Goal: Check status: Check status

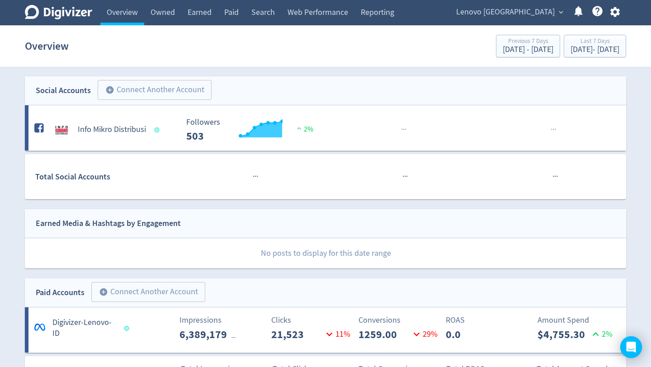
click at [564, 12] on span "expand_more" at bounding box center [561, 12] width 8 height 8
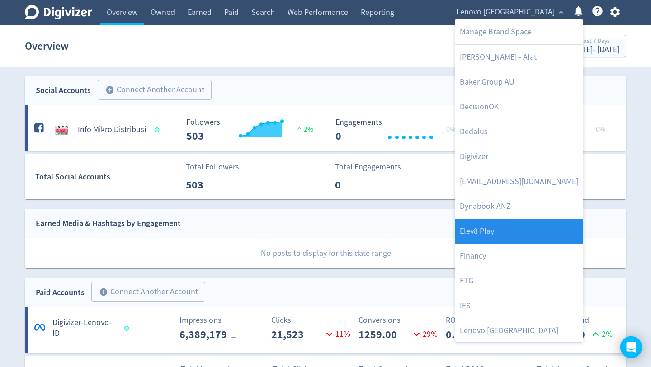
click at [529, 240] on link "Elev8 Play" at bounding box center [519, 231] width 128 height 25
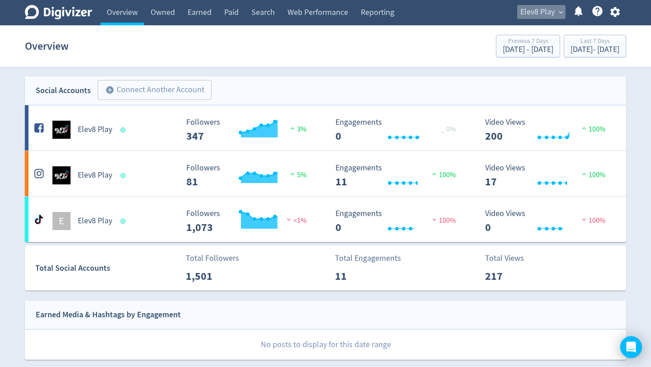
click at [560, 11] on span "expand_more" at bounding box center [561, 12] width 8 height 8
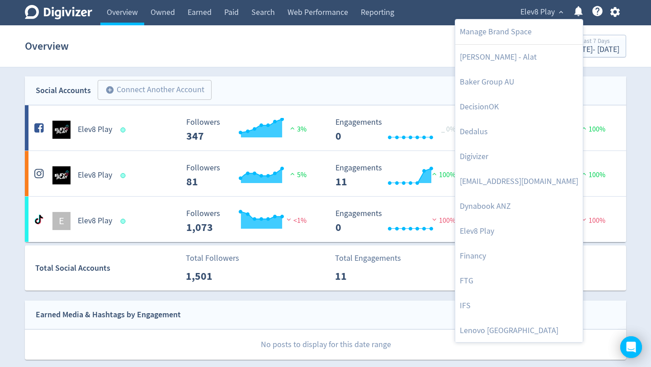
click at [363, 37] on div at bounding box center [325, 183] width 651 height 367
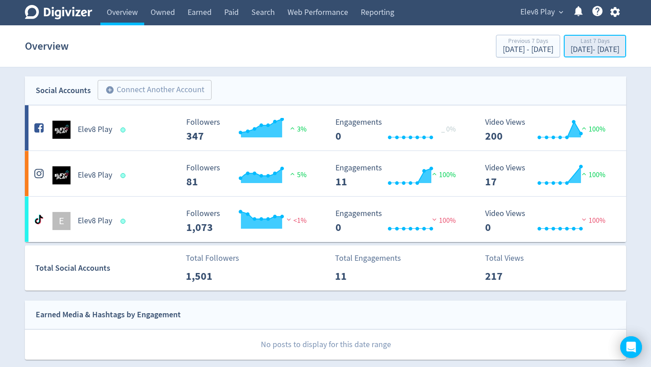
click at [576, 42] on div "Last 7 Days" at bounding box center [595, 42] width 49 height 8
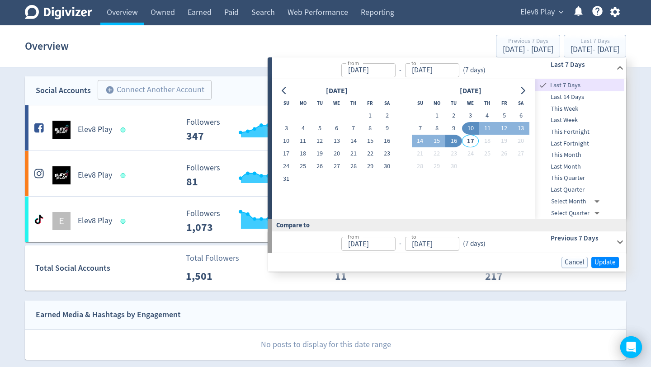
click at [578, 159] on span "This Month" at bounding box center [580, 155] width 90 height 10
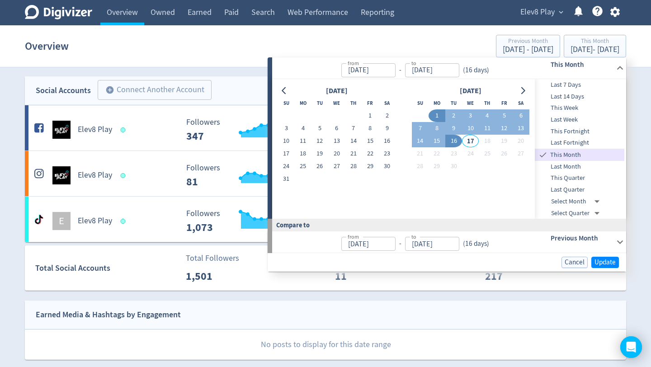
type input "[DATE]"
click at [377, 30] on section "Overview Previous Month [DATE] - [DATE] This Month [DATE] - [DATE]" at bounding box center [325, 46] width 651 height 42
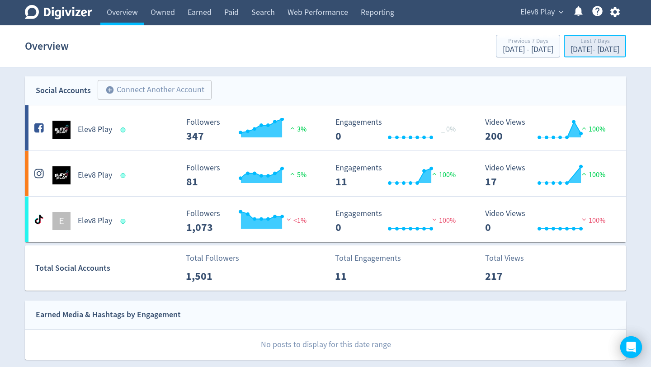
click at [571, 44] on div "Last 7 Days" at bounding box center [595, 42] width 49 height 8
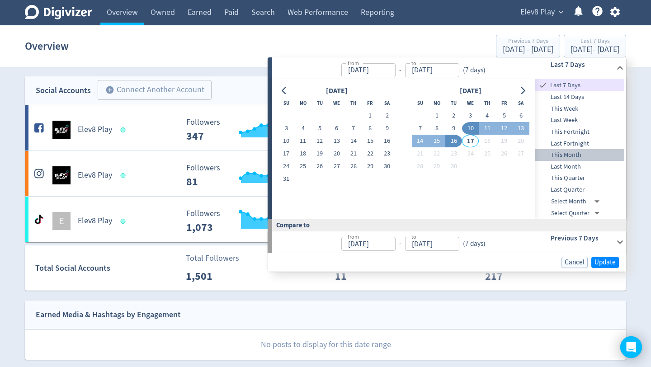
click at [574, 154] on span "This Month" at bounding box center [580, 155] width 90 height 10
type input "[DATE]"
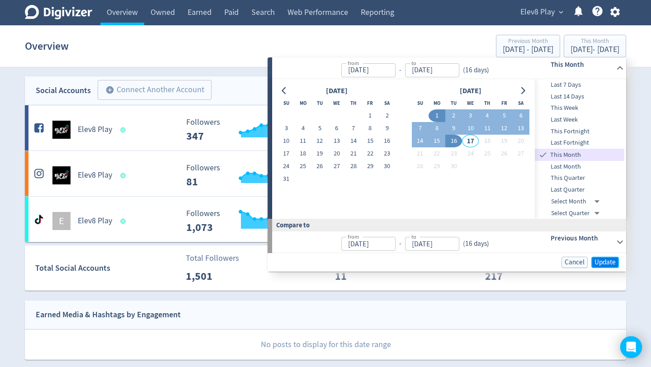
click at [605, 263] on span "Update" at bounding box center [605, 262] width 21 height 7
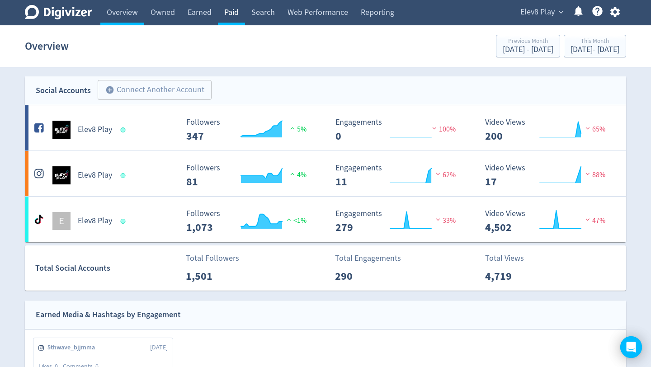
click at [229, 18] on link "Paid" at bounding box center [231, 12] width 27 height 25
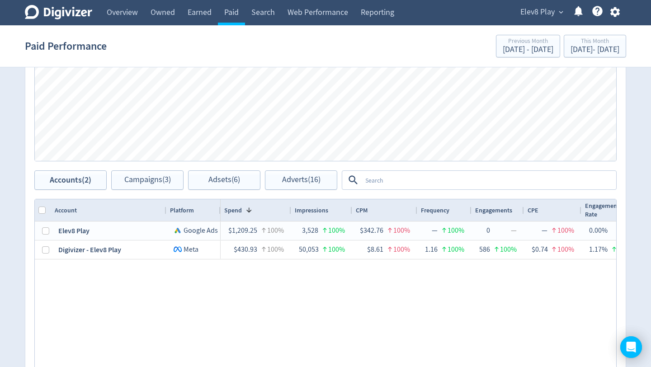
scroll to position [338, 0]
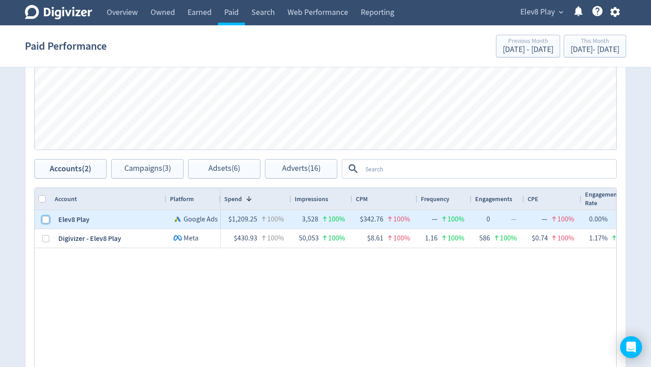
click at [48, 220] on input "Press Space to toggle row selection (unchecked)" at bounding box center [45, 219] width 7 height 7
checkbox input "true"
click at [285, 173] on span "Adverts (12)" at bounding box center [301, 169] width 38 height 9
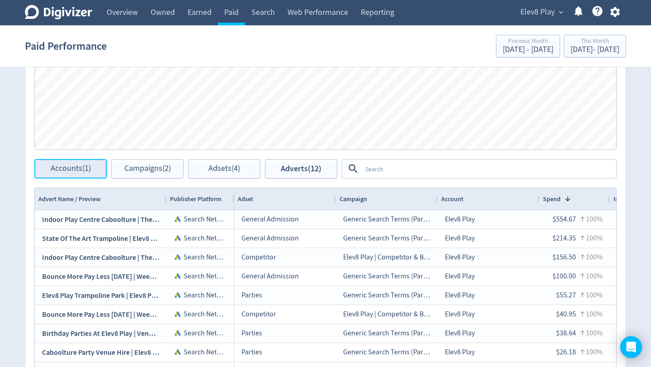
click at [90, 171] on span "Accounts (1)" at bounding box center [71, 169] width 40 height 9
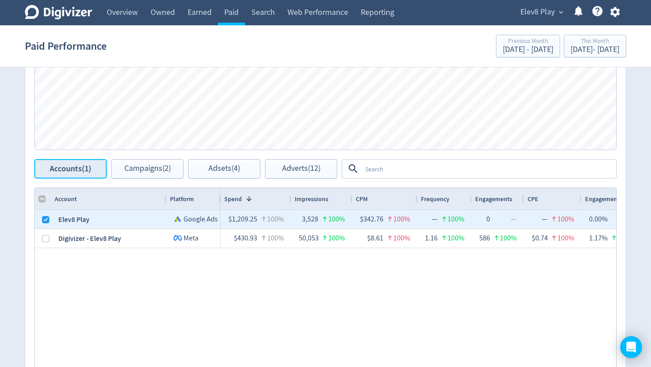
checkbox input "false"
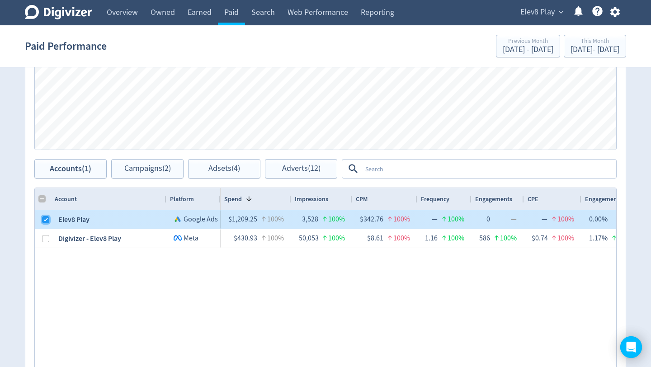
click at [47, 222] on input "Press Space to toggle row selection (checked)" at bounding box center [45, 219] width 7 height 7
checkbox input "false"
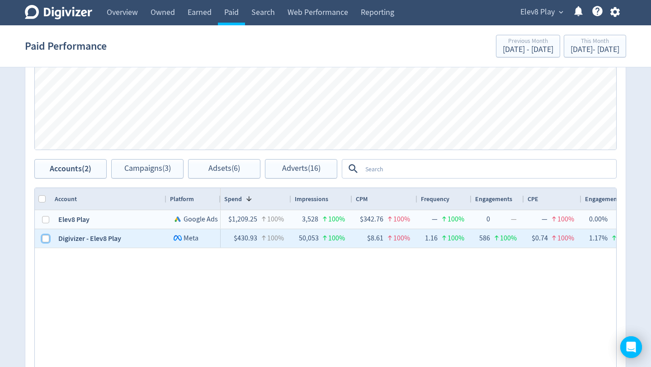
click at [46, 241] on input "Press Space to toggle row selection (unchecked)" at bounding box center [45, 238] width 7 height 7
checkbox input "true"
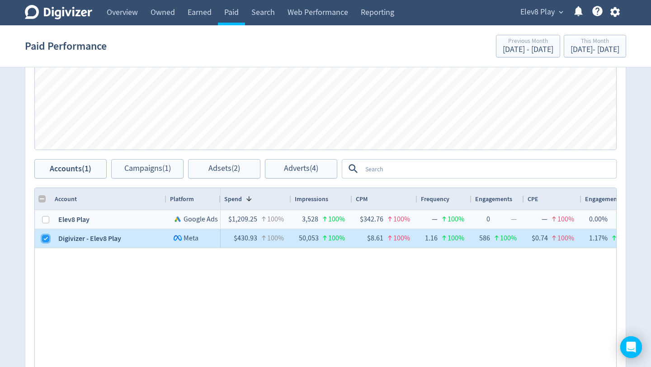
checkbox input "false"
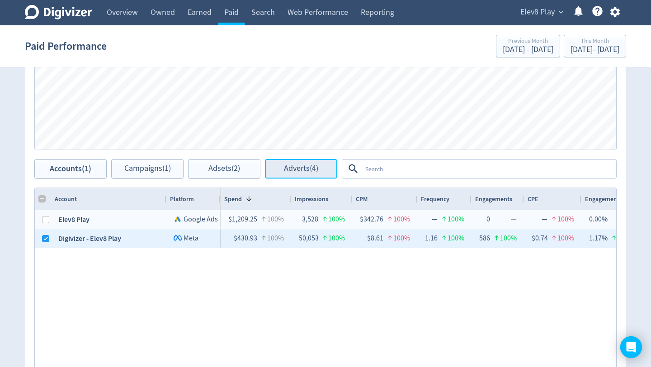
click at [293, 171] on span "Adverts (4)" at bounding box center [301, 169] width 34 height 9
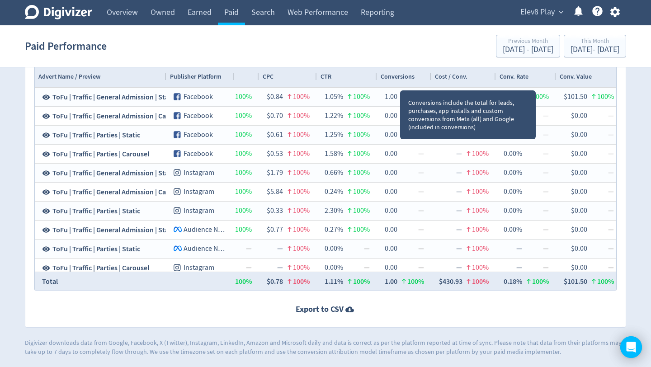
click at [400, 81] on div "Conversions" at bounding box center [404, 76] width 47 height 17
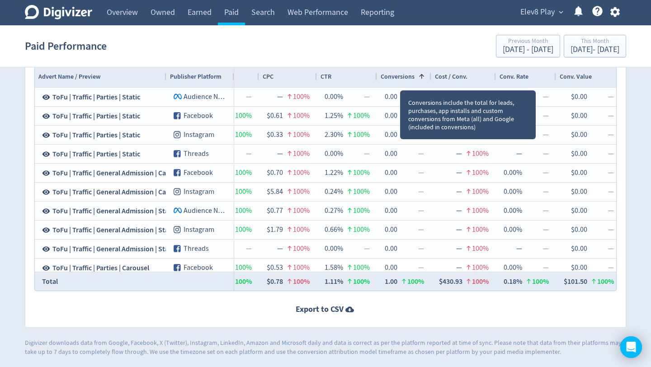
click at [400, 81] on div "Conversions 1" at bounding box center [404, 76] width 47 height 17
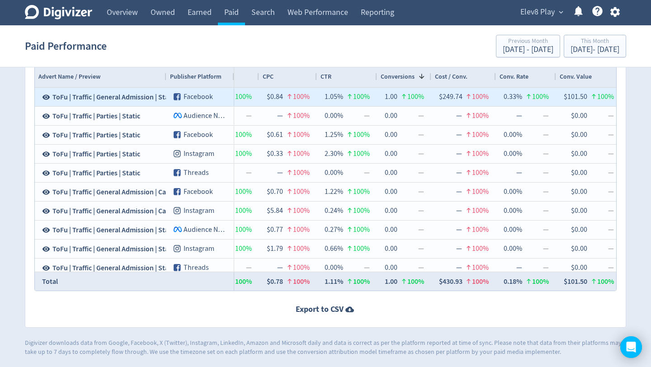
click at [135, 99] on span "ToFu | Traffic | General Admission | Static" at bounding box center [114, 97] width 124 height 10
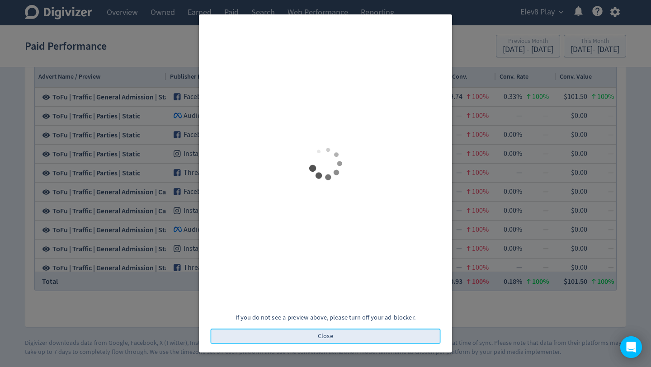
click at [335, 339] on button "Close" at bounding box center [326, 336] width 230 height 15
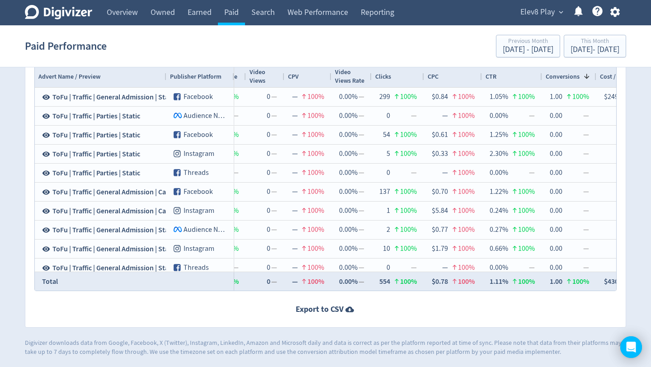
click at [548, 16] on span "Elev8 Play" at bounding box center [537, 12] width 34 height 14
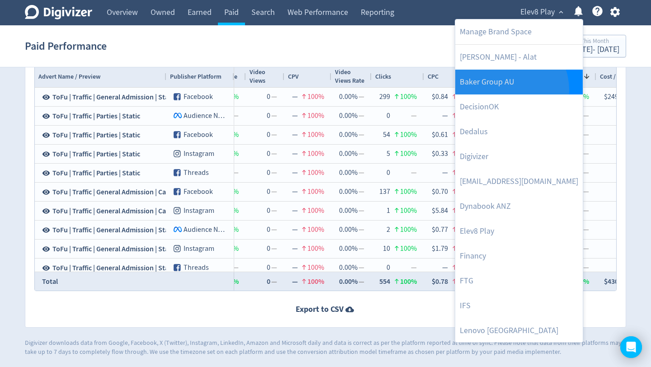
click at [505, 90] on link "Baker Group AU" at bounding box center [519, 82] width 128 height 25
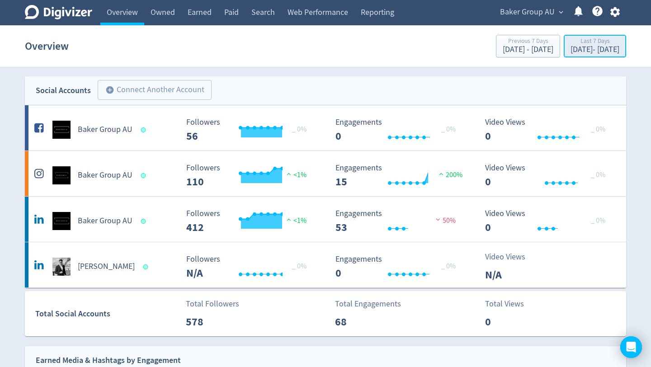
click at [576, 51] on div "[DATE] - [DATE]" at bounding box center [595, 50] width 49 height 8
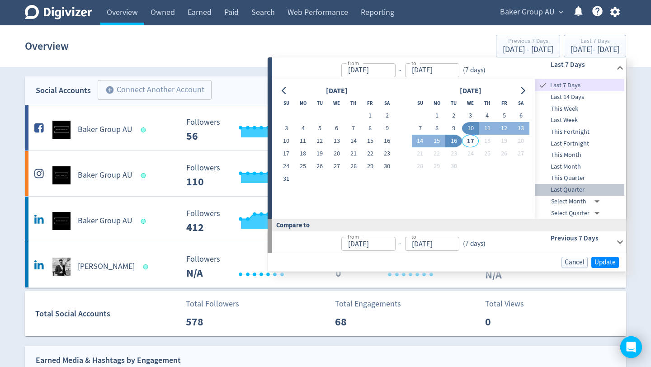
click at [572, 188] on span "Last Quarter" at bounding box center [580, 190] width 90 height 10
type input "[DATE]"
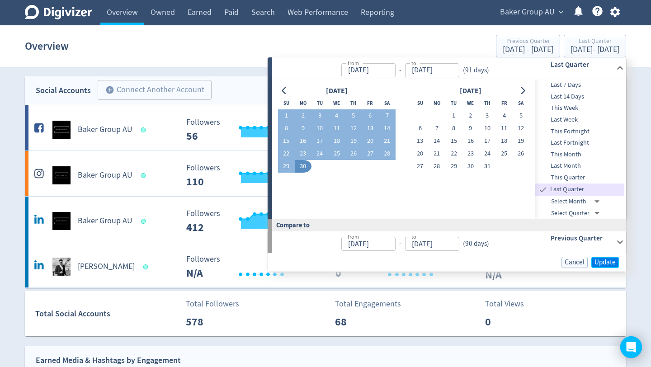
click at [605, 262] on span "Update" at bounding box center [605, 262] width 21 height 7
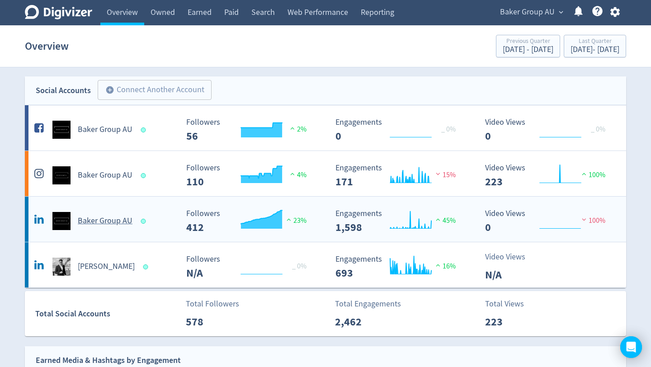
click at [99, 218] on h5 "Baker Group AU" at bounding box center [105, 221] width 55 height 11
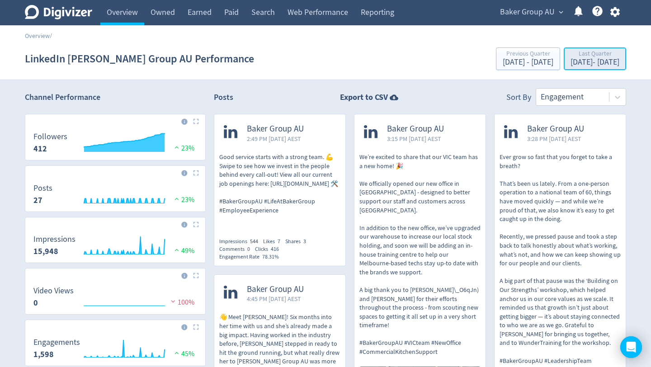
click at [591, 57] on div "Last Quarter" at bounding box center [595, 55] width 49 height 8
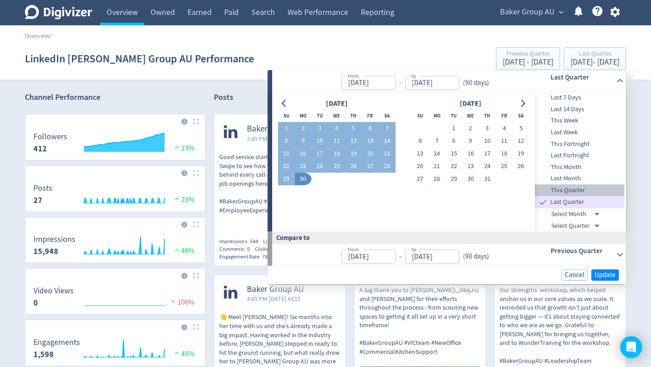
click at [573, 192] on span "This Quarter" at bounding box center [580, 190] width 90 height 10
type input "[DATE]"
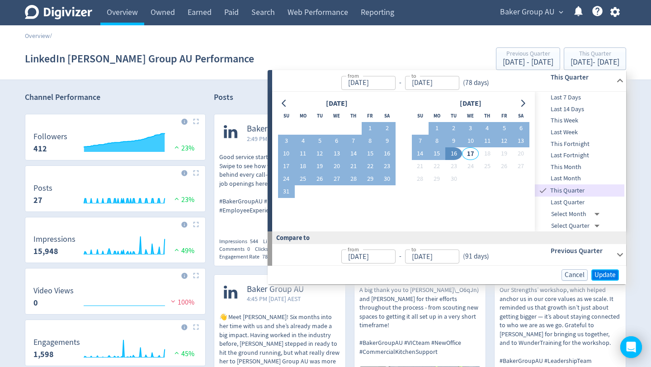
click at [603, 274] on span "Update" at bounding box center [605, 275] width 21 height 7
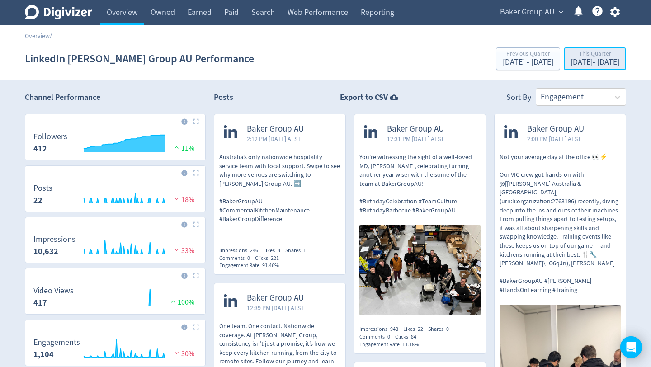
click at [582, 59] on div "[DATE] - [DATE]" at bounding box center [595, 62] width 49 height 8
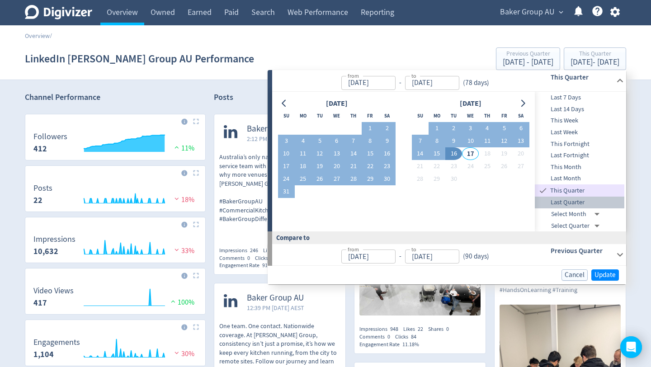
click at [567, 200] on span "Last Quarter" at bounding box center [580, 203] width 90 height 10
type input "[DATE]"
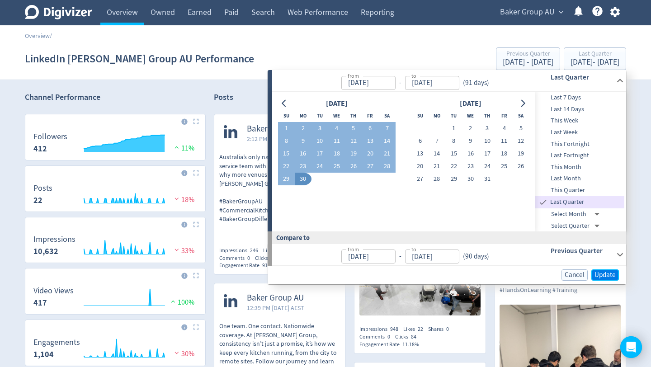
click at [607, 274] on span "Update" at bounding box center [605, 275] width 21 height 7
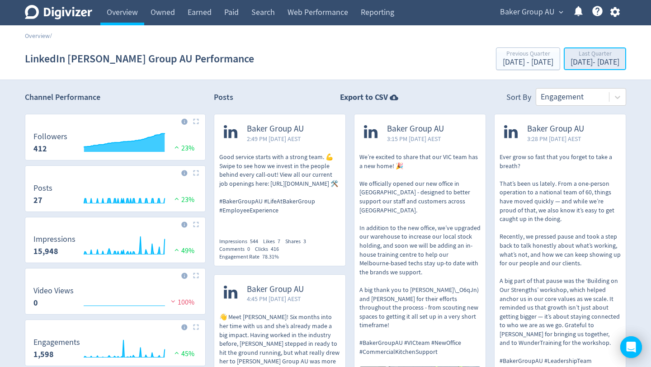
click at [571, 63] on div "[DATE] - [DATE]" at bounding box center [595, 62] width 49 height 8
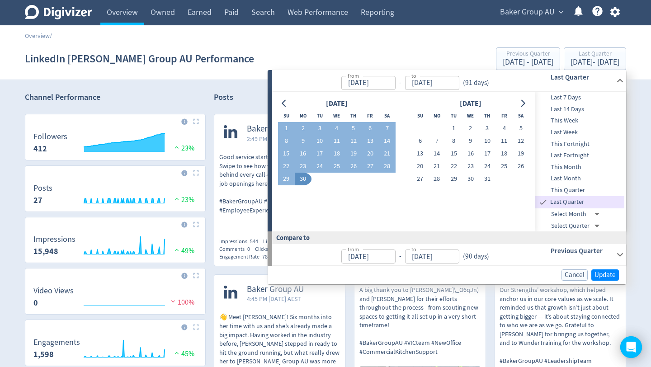
click at [575, 188] on span "This Quarter" at bounding box center [580, 190] width 90 height 10
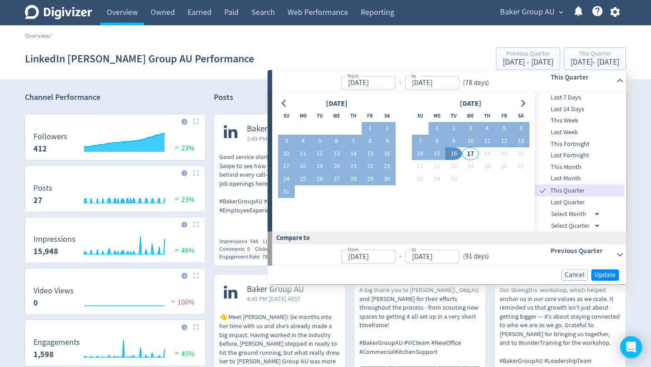
type input "[DATE]"
click at [605, 276] on span "Update" at bounding box center [605, 275] width 21 height 7
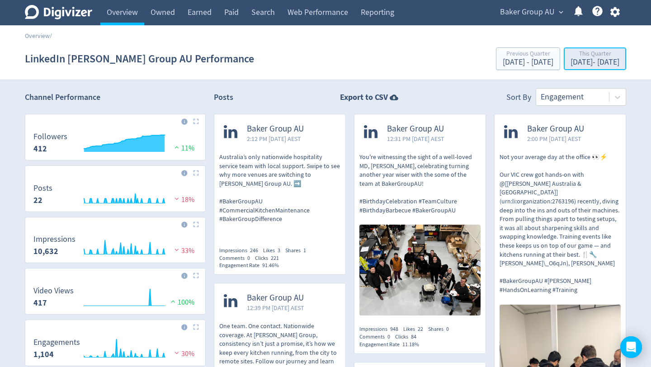
click at [584, 57] on div "This Quarter" at bounding box center [595, 55] width 49 height 8
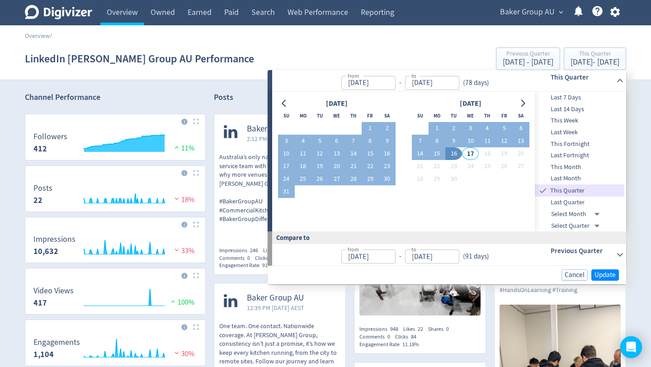
click at [305, 98] on div "[DATE]" at bounding box center [337, 104] width 118 height 12
click at [289, 106] on button "Go to previous month" at bounding box center [284, 103] width 13 height 13
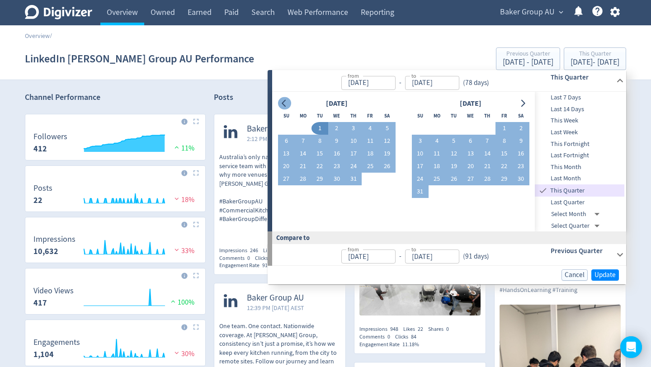
click at [289, 106] on button "Go to previous month" at bounding box center [284, 103] width 13 height 13
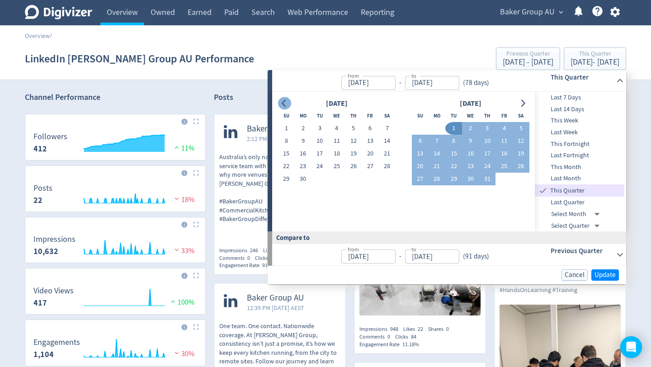
click at [289, 106] on button "Go to previous month" at bounding box center [284, 103] width 13 height 13
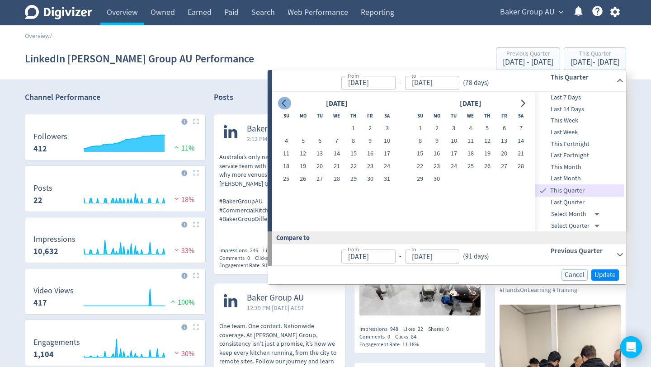
click at [289, 106] on button "Go to previous month" at bounding box center [284, 103] width 13 height 13
click at [343, 130] on button "1" at bounding box center [336, 128] width 17 height 13
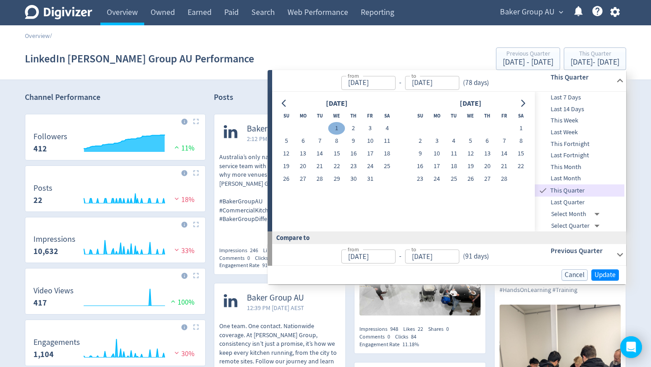
type input "[DATE]"
click at [523, 104] on icon "Go to next month" at bounding box center [522, 103] width 7 height 7
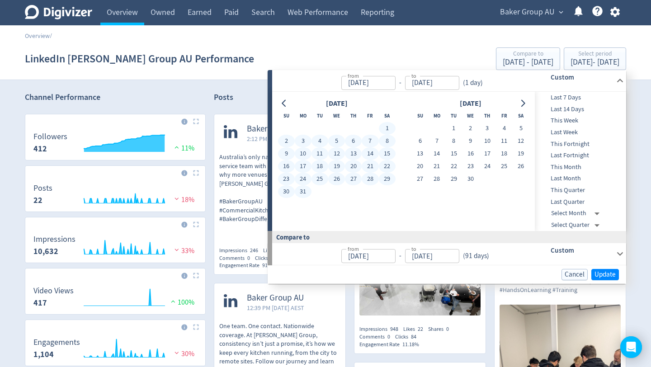
click at [307, 194] on button "31" at bounding box center [303, 191] width 17 height 13
type input "[DATE]"
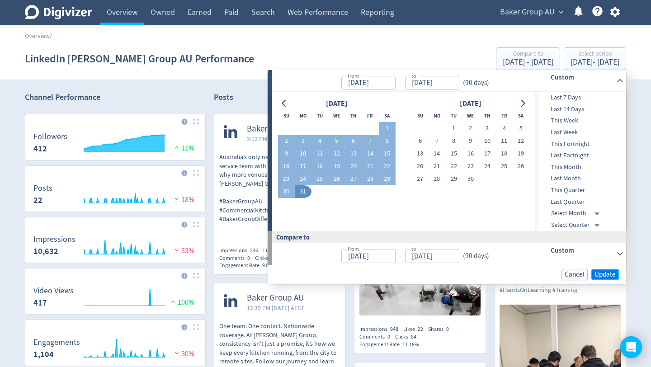
click at [605, 273] on span "Update" at bounding box center [605, 274] width 21 height 7
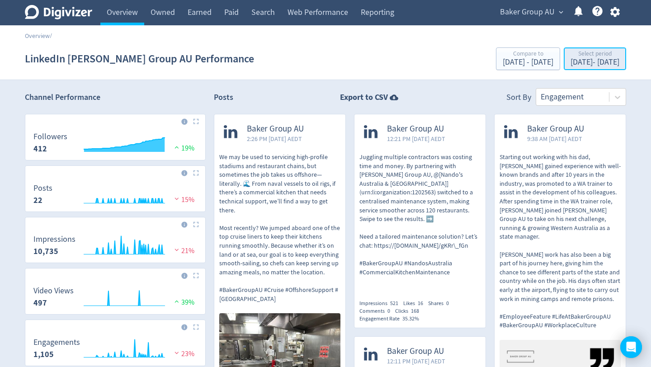
click at [594, 62] on div "[DATE] - [DATE]" at bounding box center [595, 62] width 49 height 8
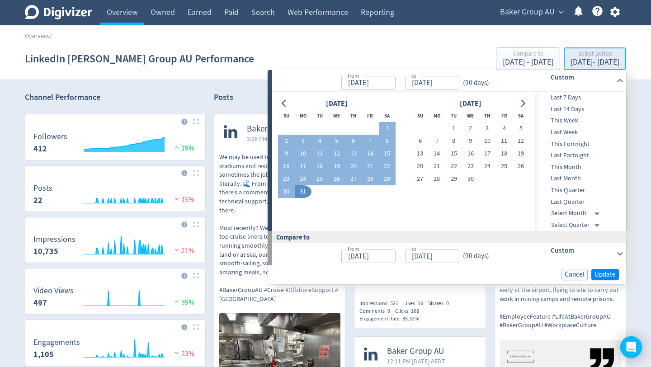
type input "[DATE]"
click at [286, 104] on icon "Go to previous month" at bounding box center [284, 103] width 7 height 7
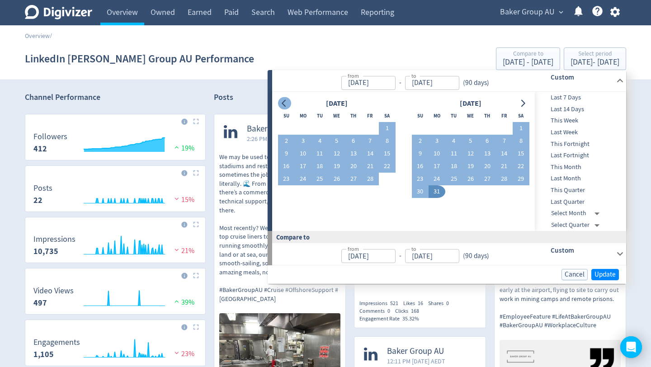
click at [286, 104] on icon "Go to previous month" at bounding box center [284, 103] width 7 height 7
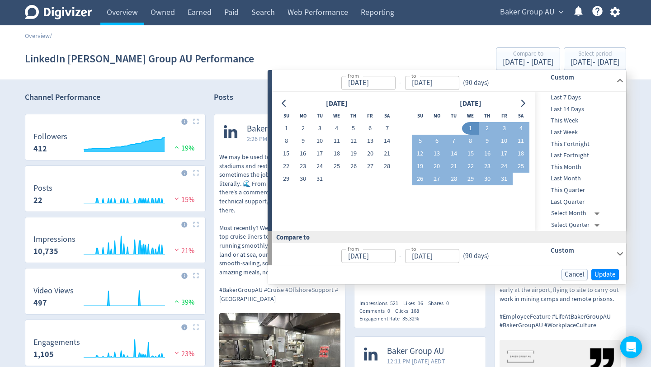
click at [470, 130] on button "1" at bounding box center [470, 128] width 17 height 13
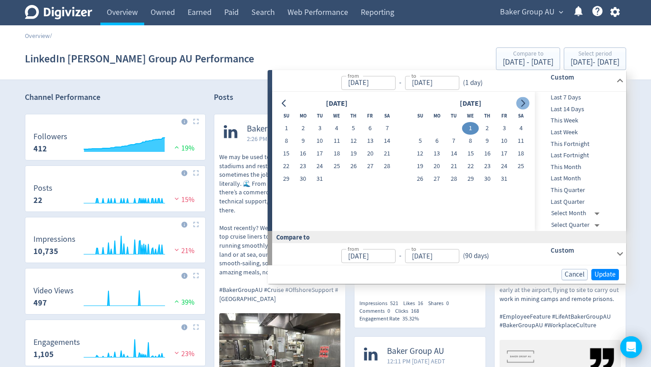
click at [520, 108] on button "Go to next month" at bounding box center [522, 103] width 13 height 13
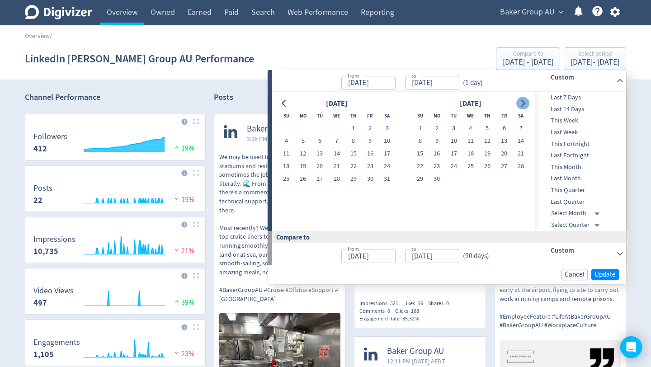
click at [520, 108] on button "Go to next month" at bounding box center [522, 103] width 13 height 13
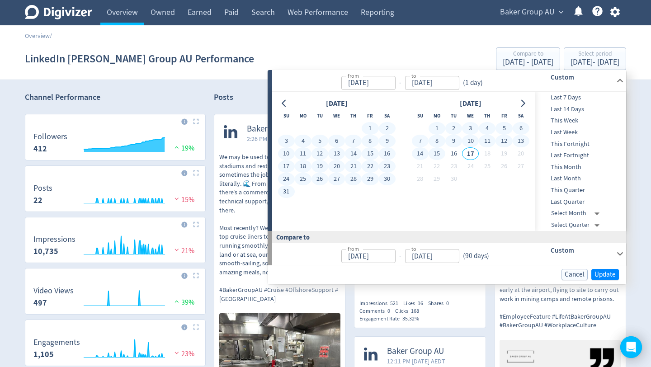
click at [440, 154] on button "15" at bounding box center [437, 153] width 17 height 13
type input "[DATE]"
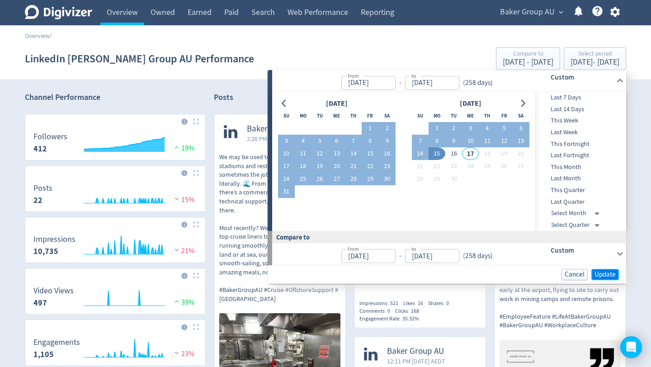
click at [610, 274] on span "Update" at bounding box center [605, 274] width 21 height 7
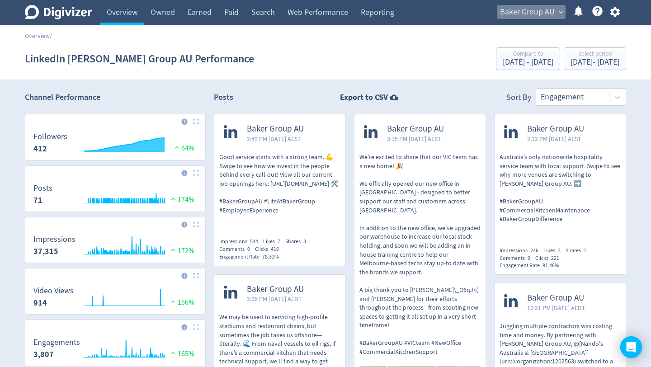
click at [560, 14] on span "expand_more" at bounding box center [561, 12] width 8 height 8
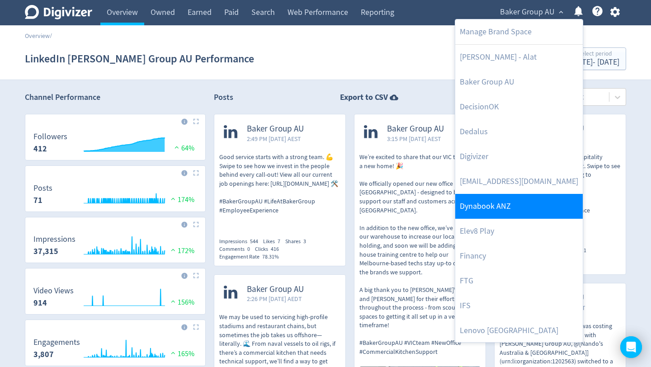
click at [525, 203] on link "Dynabook ANZ" at bounding box center [519, 206] width 128 height 25
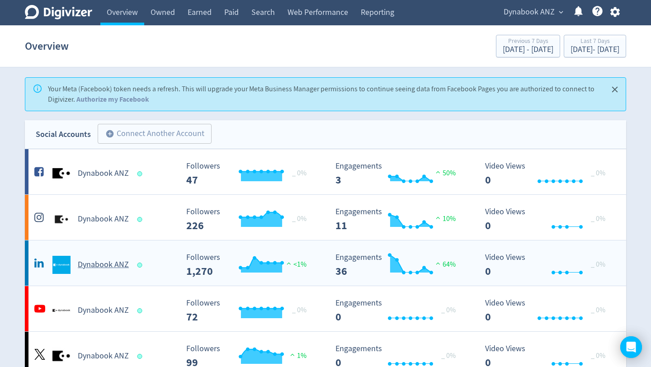
click at [108, 273] on div "Dynabook ANZ" at bounding box center [105, 265] width 146 height 18
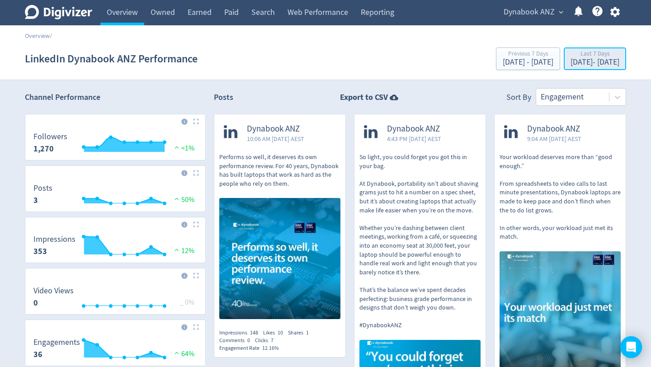
click at [600, 55] on div "Last 7 Days" at bounding box center [595, 55] width 49 height 8
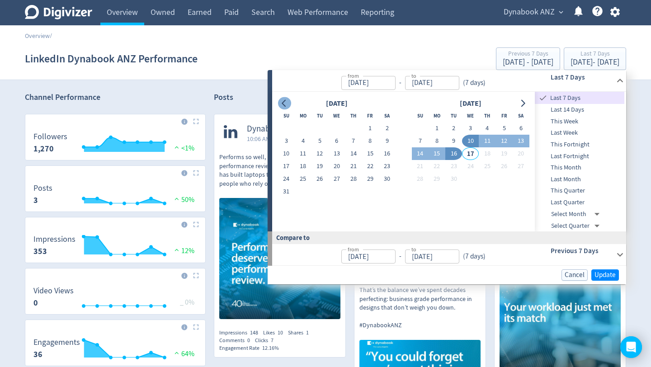
click at [285, 100] on icon "Go to previous month" at bounding box center [284, 103] width 4 height 7
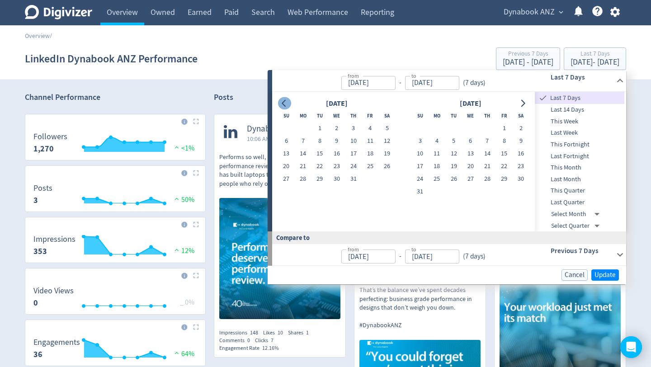
click at [285, 100] on icon "Go to previous month" at bounding box center [284, 103] width 4 height 7
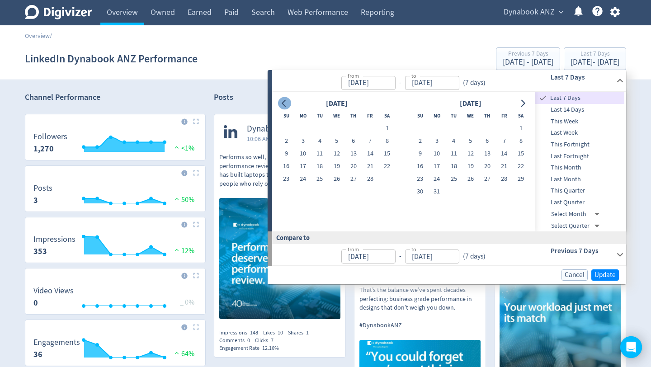
click at [285, 100] on icon "Go to previous month" at bounding box center [284, 103] width 4 height 7
click at [336, 127] on button "1" at bounding box center [336, 128] width 17 height 13
type input "[DATE]"
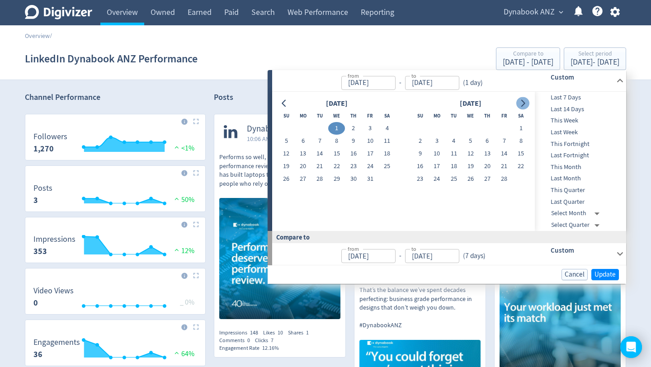
click at [524, 101] on icon "Go to next month" at bounding box center [522, 103] width 7 height 7
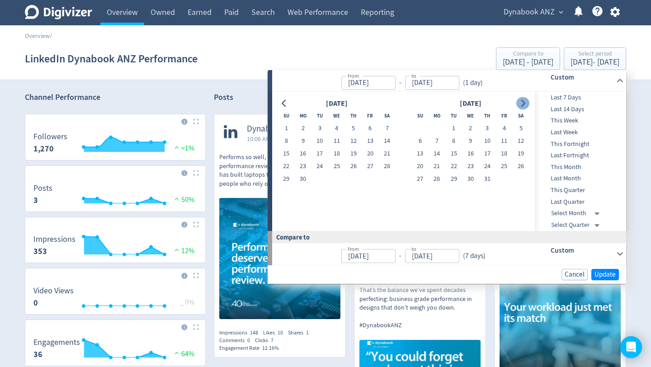
click at [524, 101] on icon "Go to next month" at bounding box center [522, 103] width 7 height 7
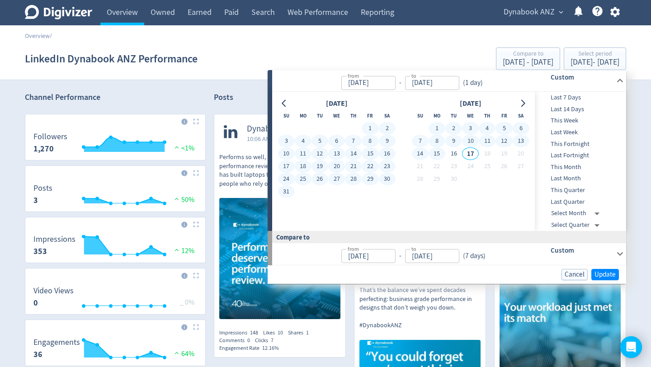
click at [439, 153] on button "15" at bounding box center [437, 153] width 17 height 13
type input "[DATE]"
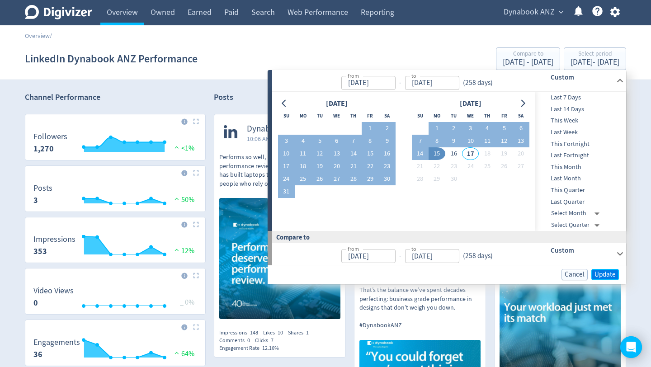
click at [604, 269] on button "Update" at bounding box center [605, 274] width 28 height 11
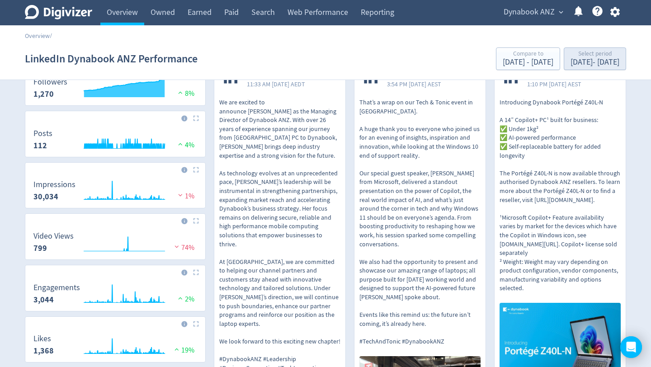
scroll to position [60, 0]
